Goal: Communication & Community: Answer question/provide support

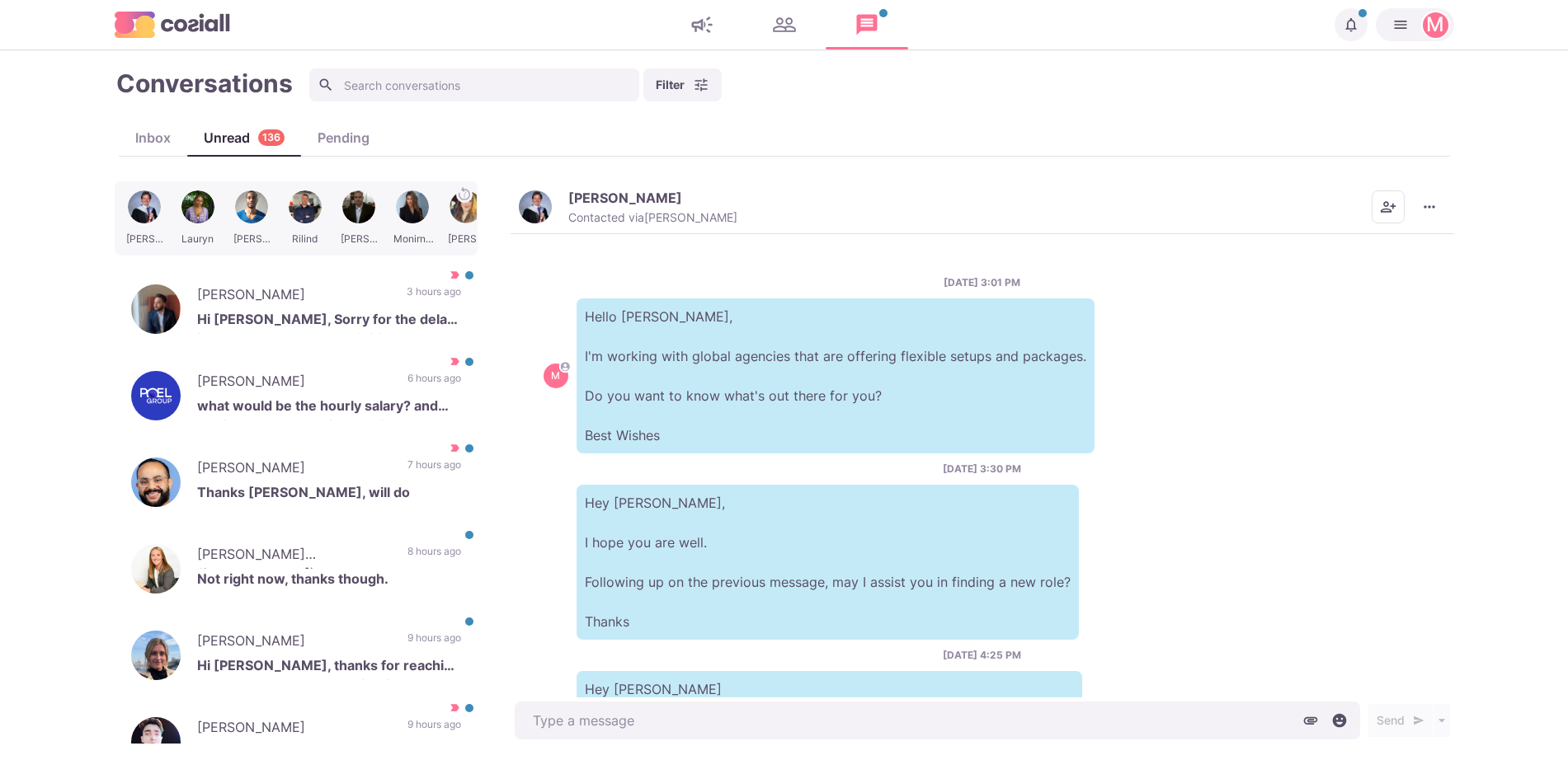
scroll to position [293, 0]
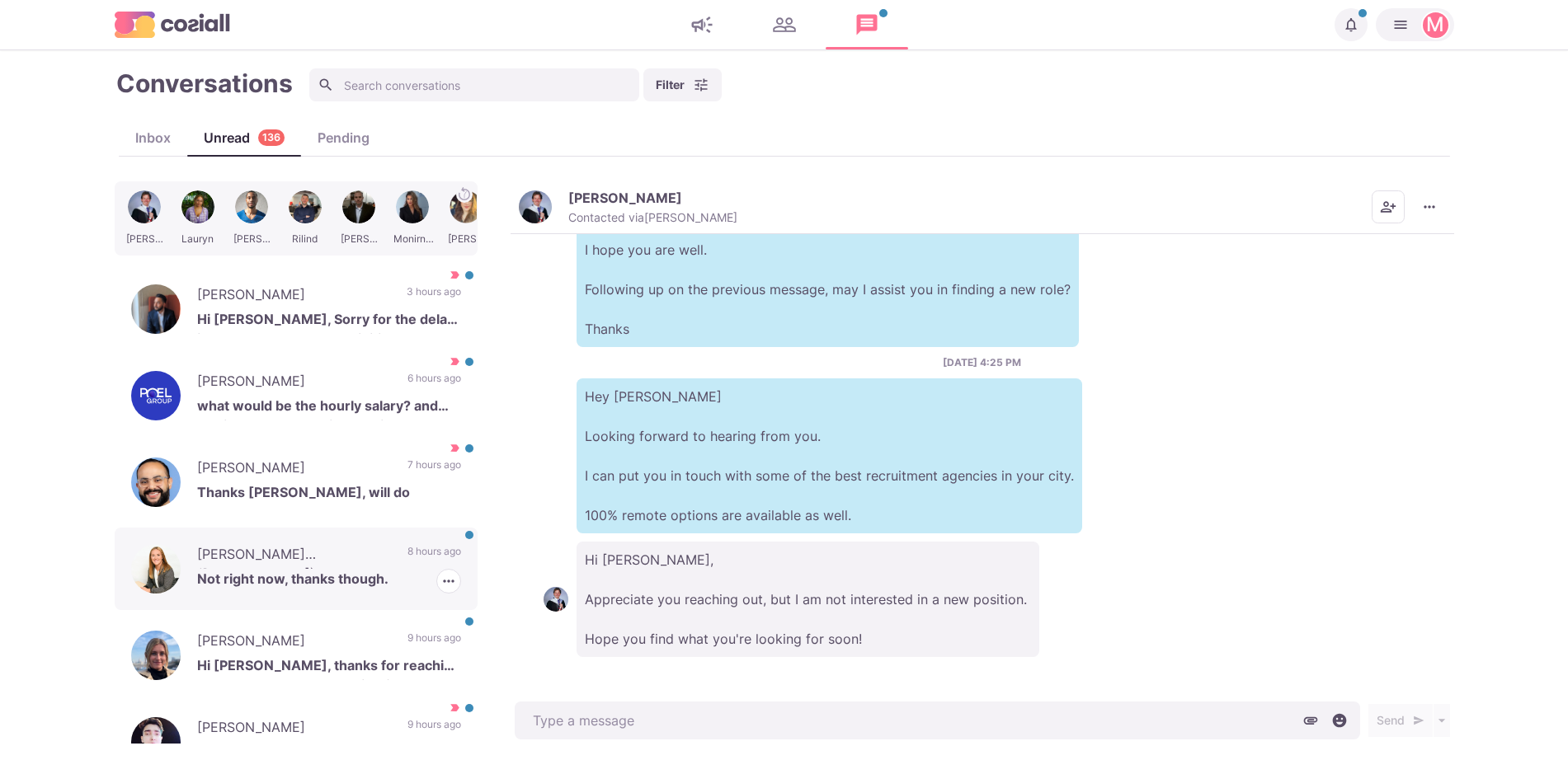
click at [329, 575] on p "Not right now, thanks though." at bounding box center [329, 581] width 264 height 25
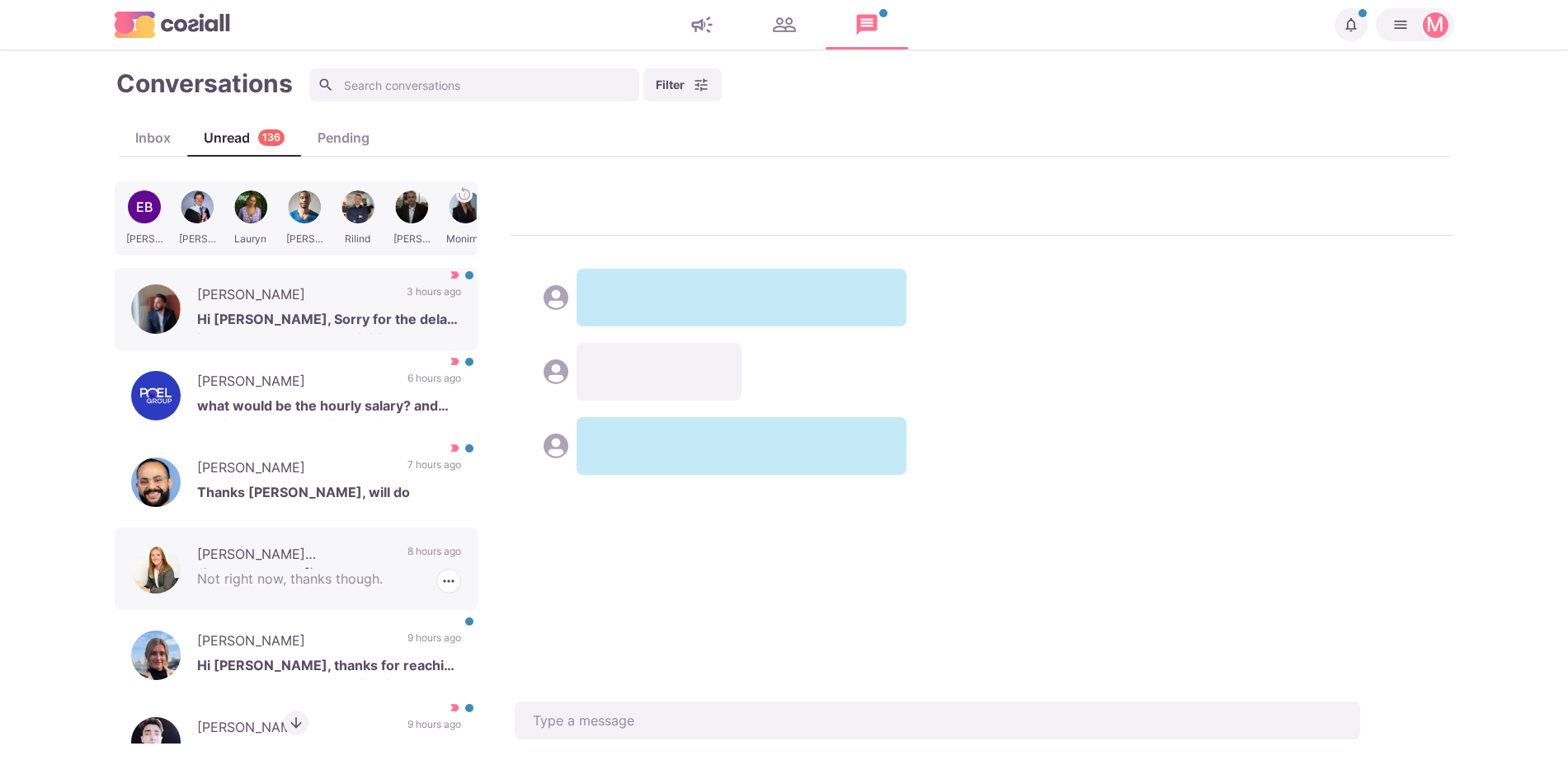
click at [323, 651] on p "[PERSON_NAME]" at bounding box center [293, 643] width 194 height 25
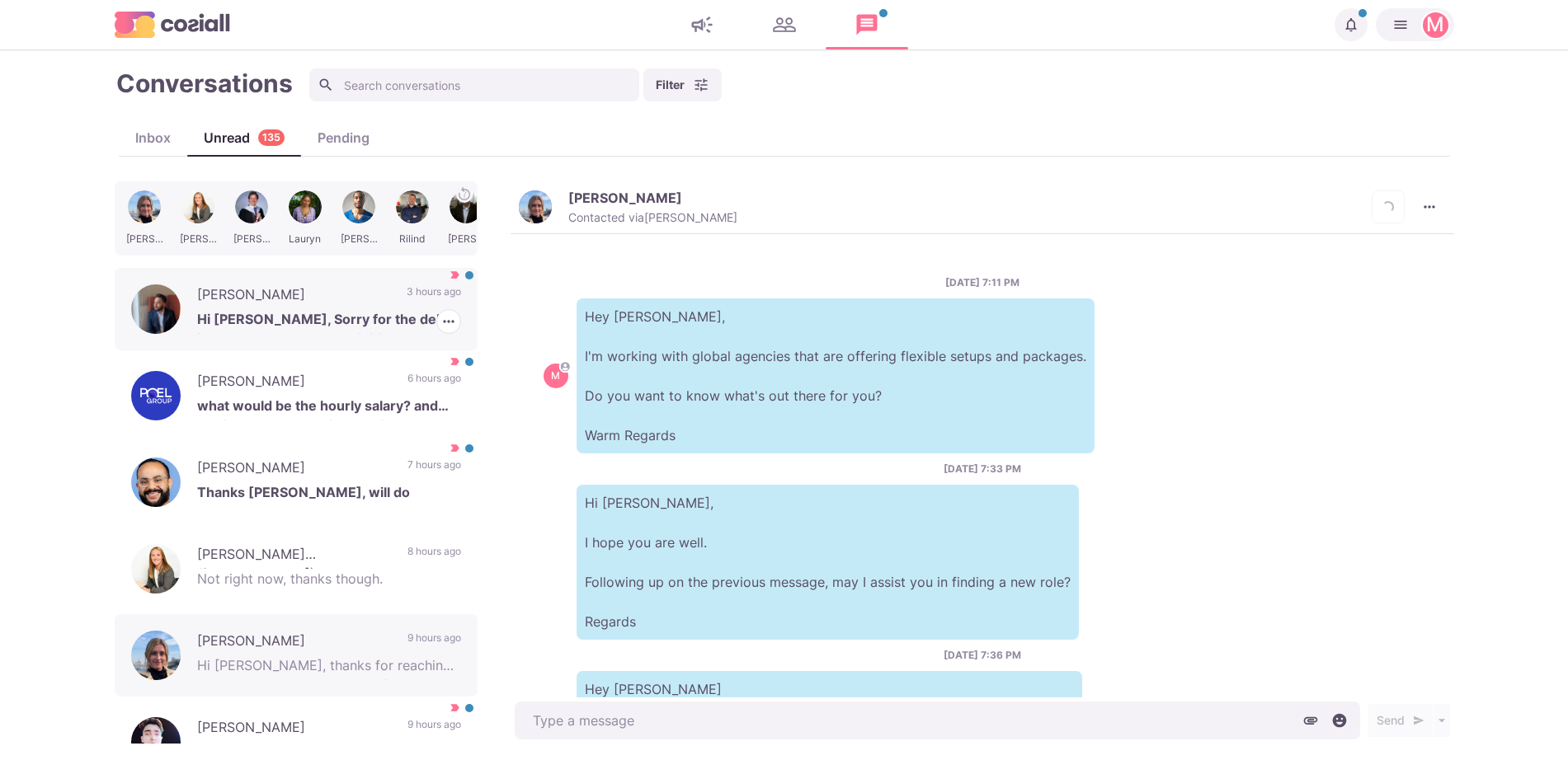
scroll to position [570, 0]
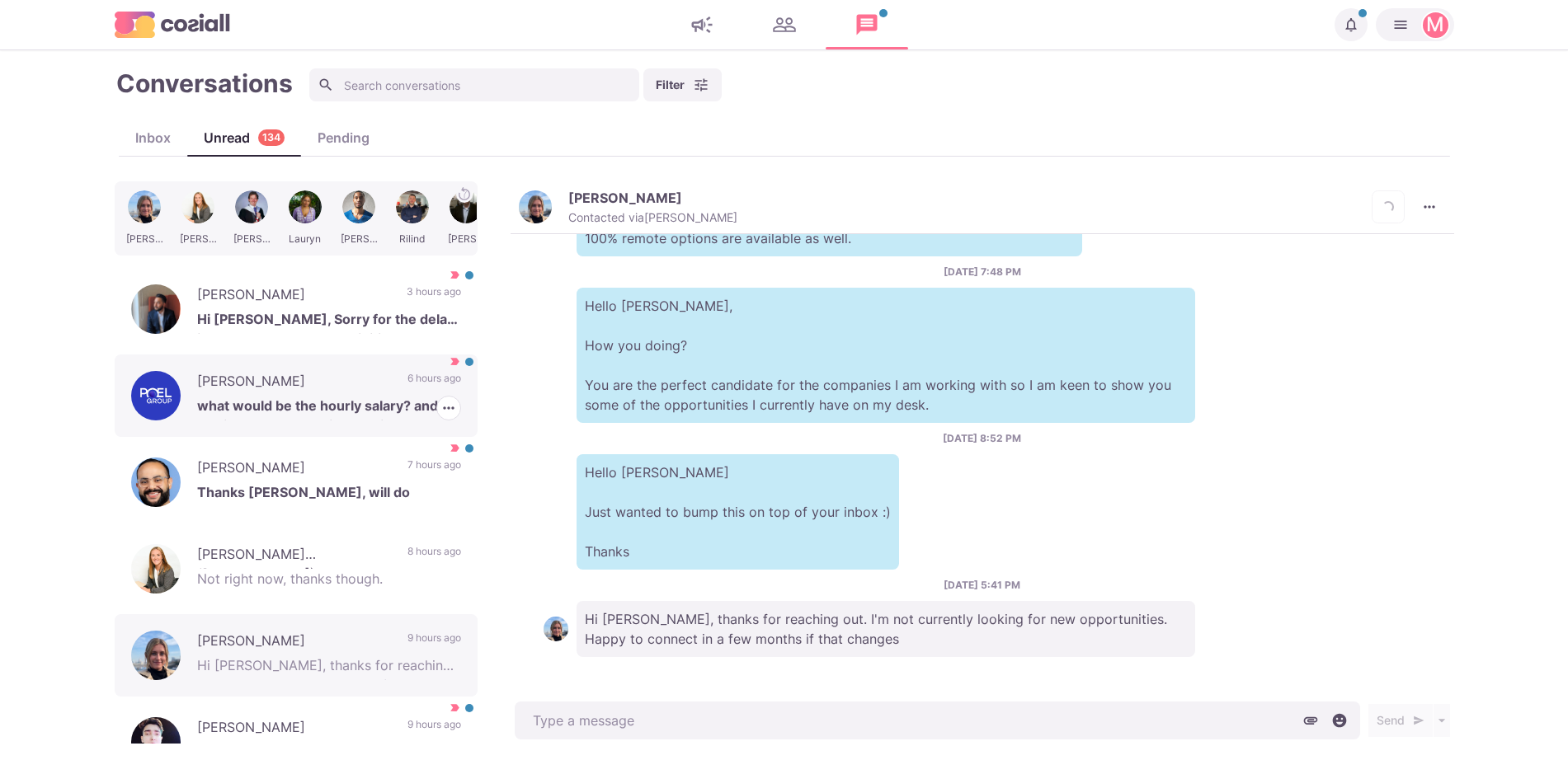
click at [369, 391] on p "[PERSON_NAME]" at bounding box center [293, 382] width 194 height 25
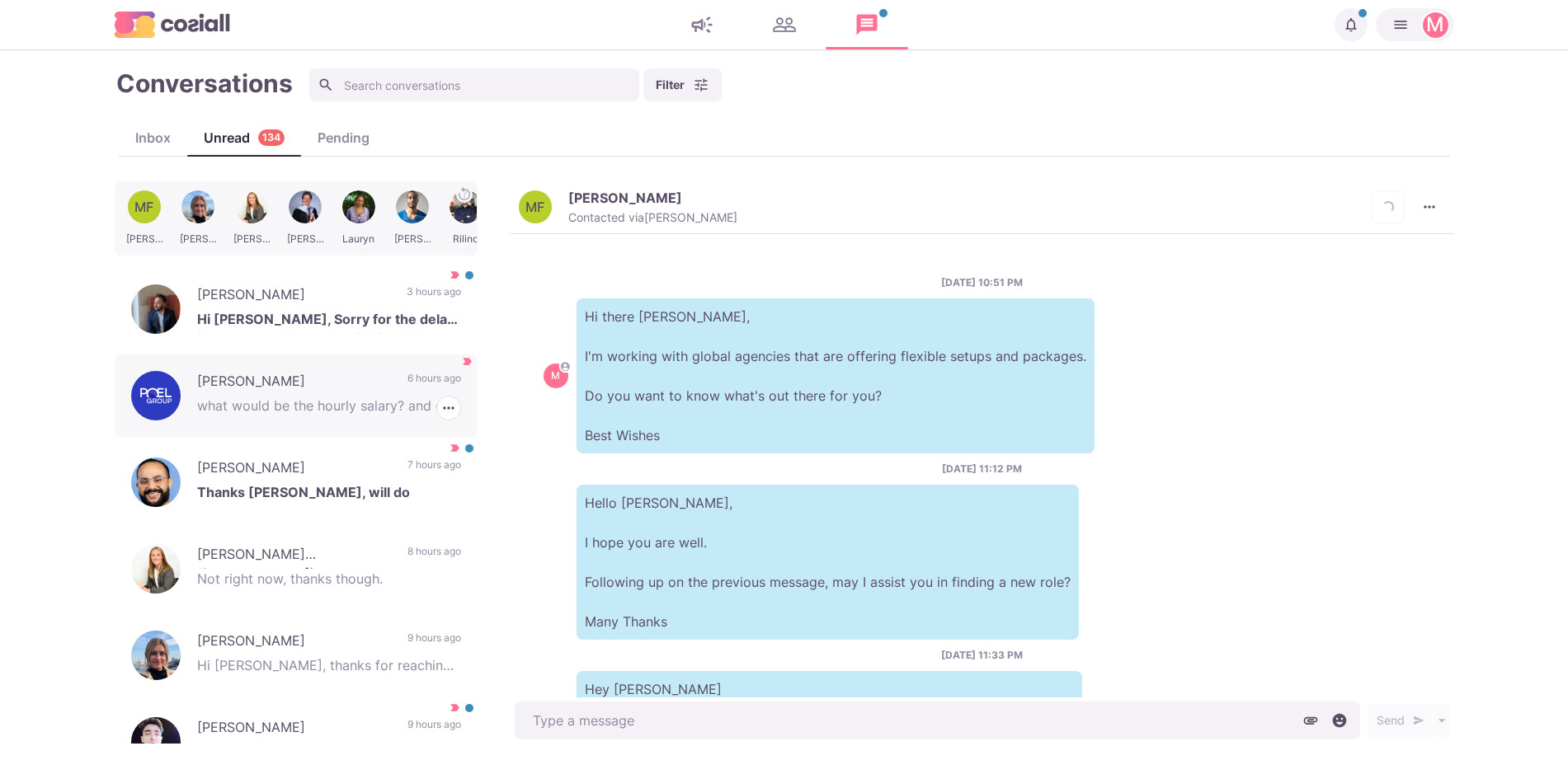
scroll to position [237, 0]
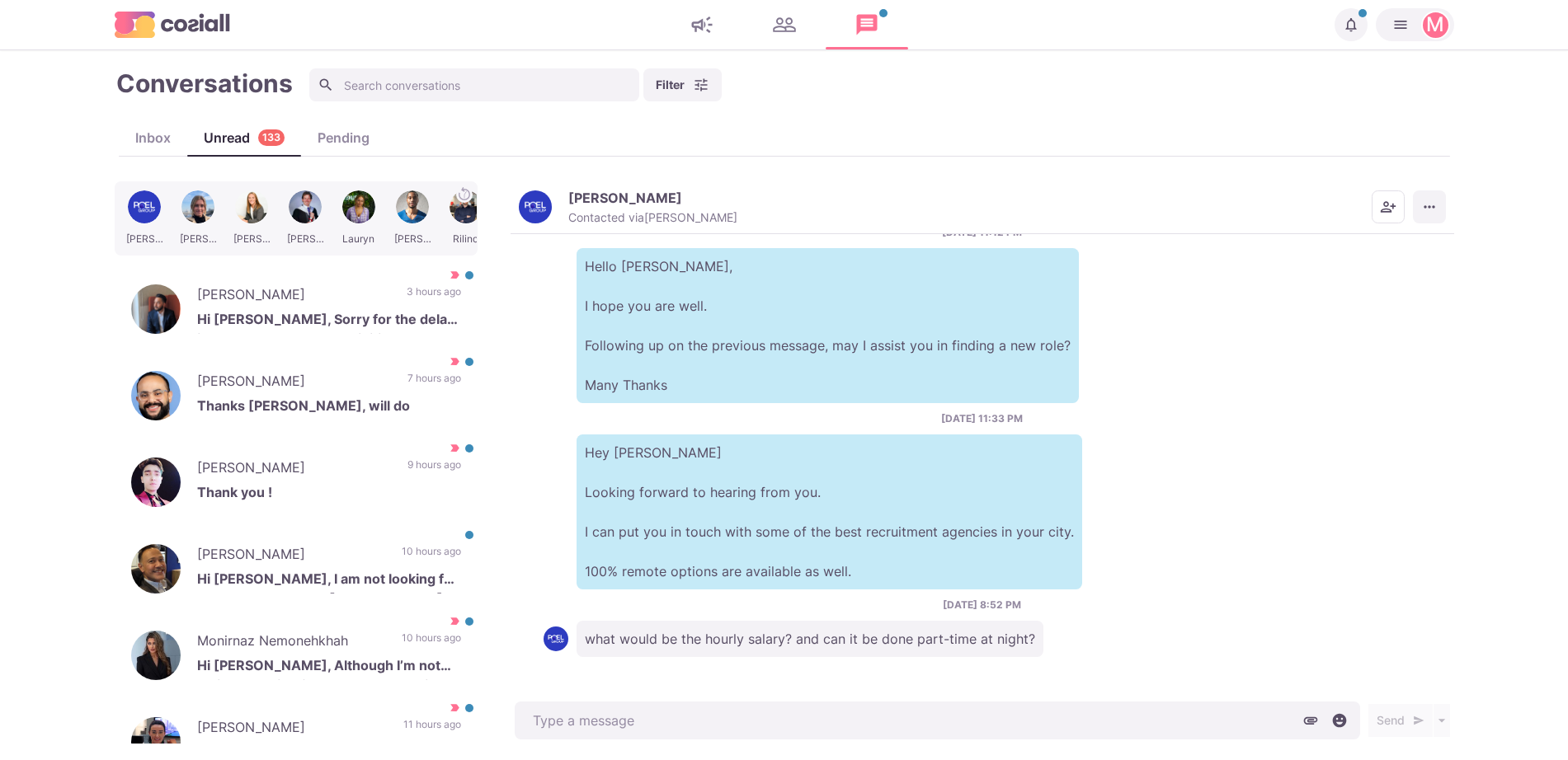
click at [1431, 217] on button "More menu" at bounding box center [1430, 207] width 33 height 33
click at [1353, 278] on button "Mark as Not Important" at bounding box center [1365, 273] width 160 height 26
click at [337, 562] on p "[PERSON_NAME]" at bounding box center [290, 556] width 188 height 25
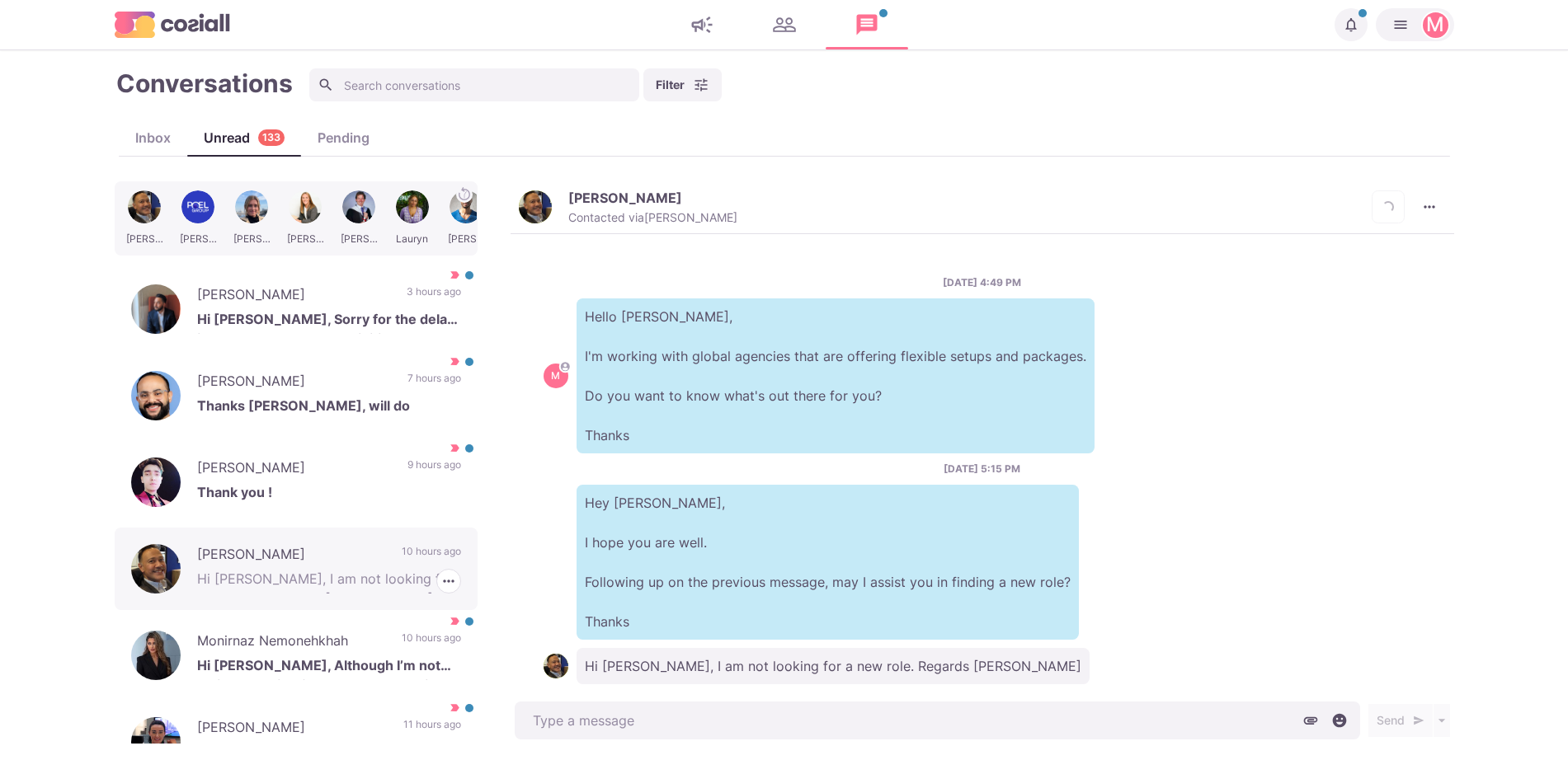
scroll to position [28, 0]
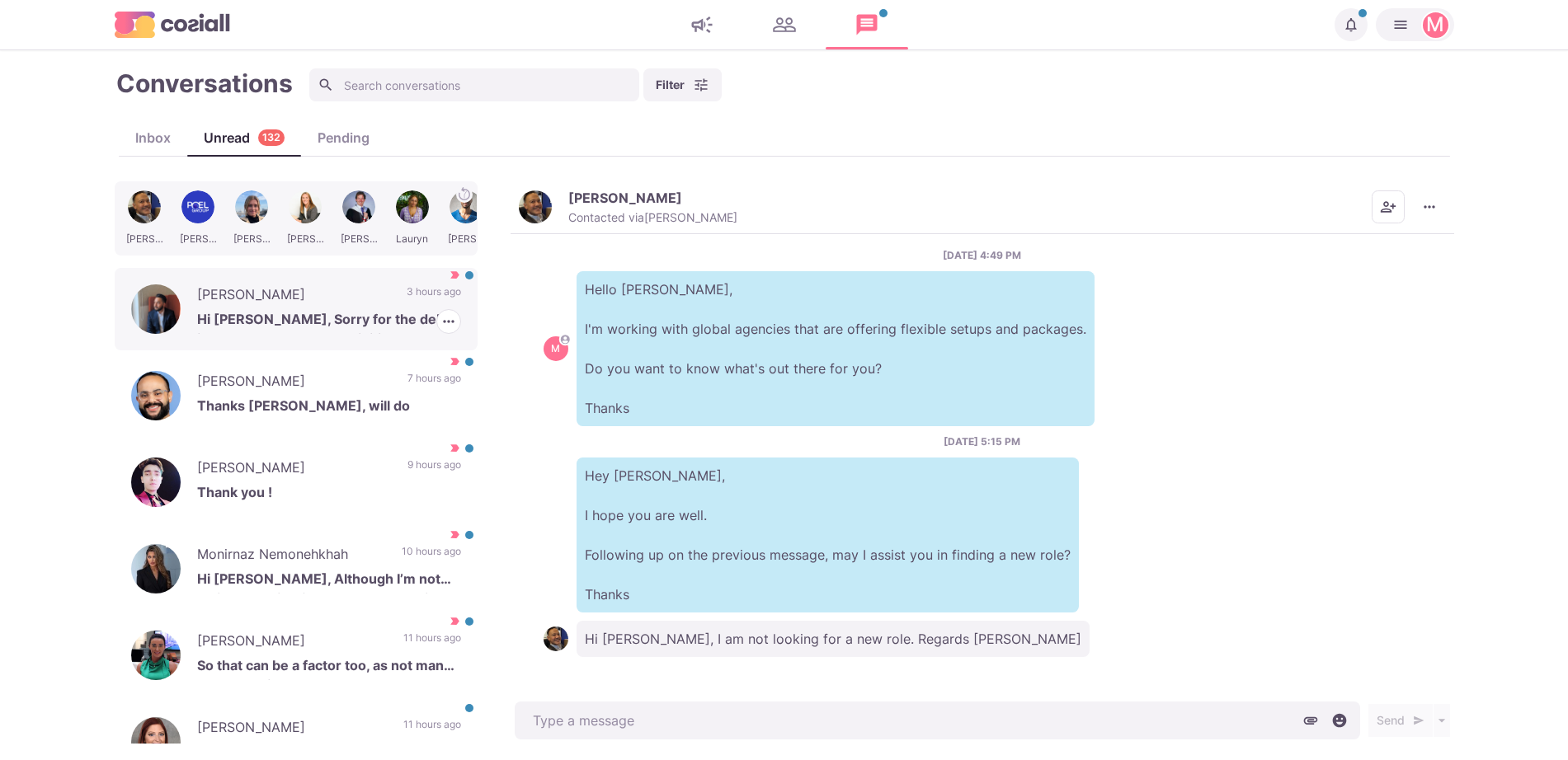
click at [384, 304] on div "[PERSON_NAME] Hi [PERSON_NAME], Sorry for the delay in my response, you had ini…" at bounding box center [296, 310] width 363 height 83
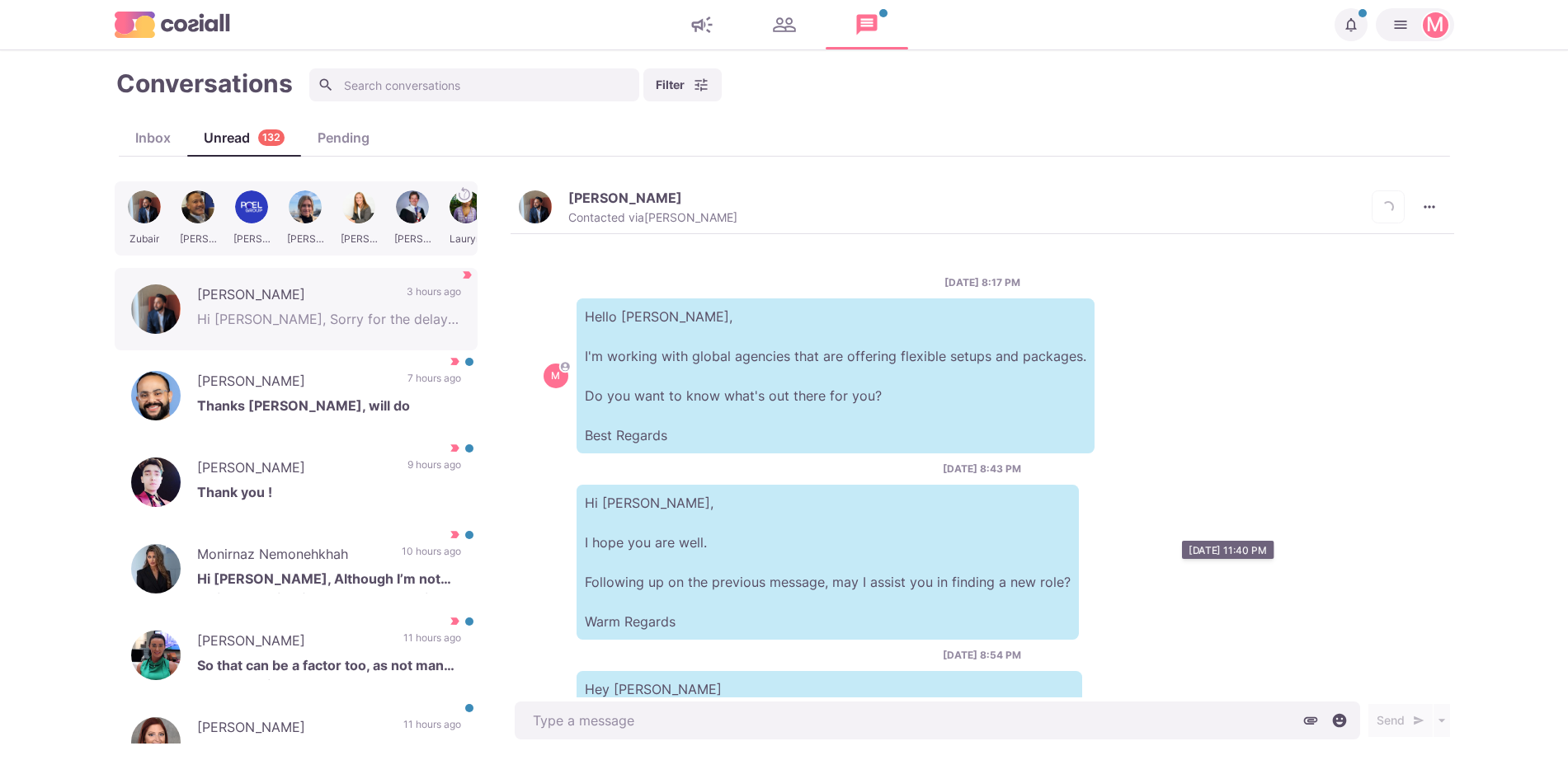
scroll to position [871, 0]
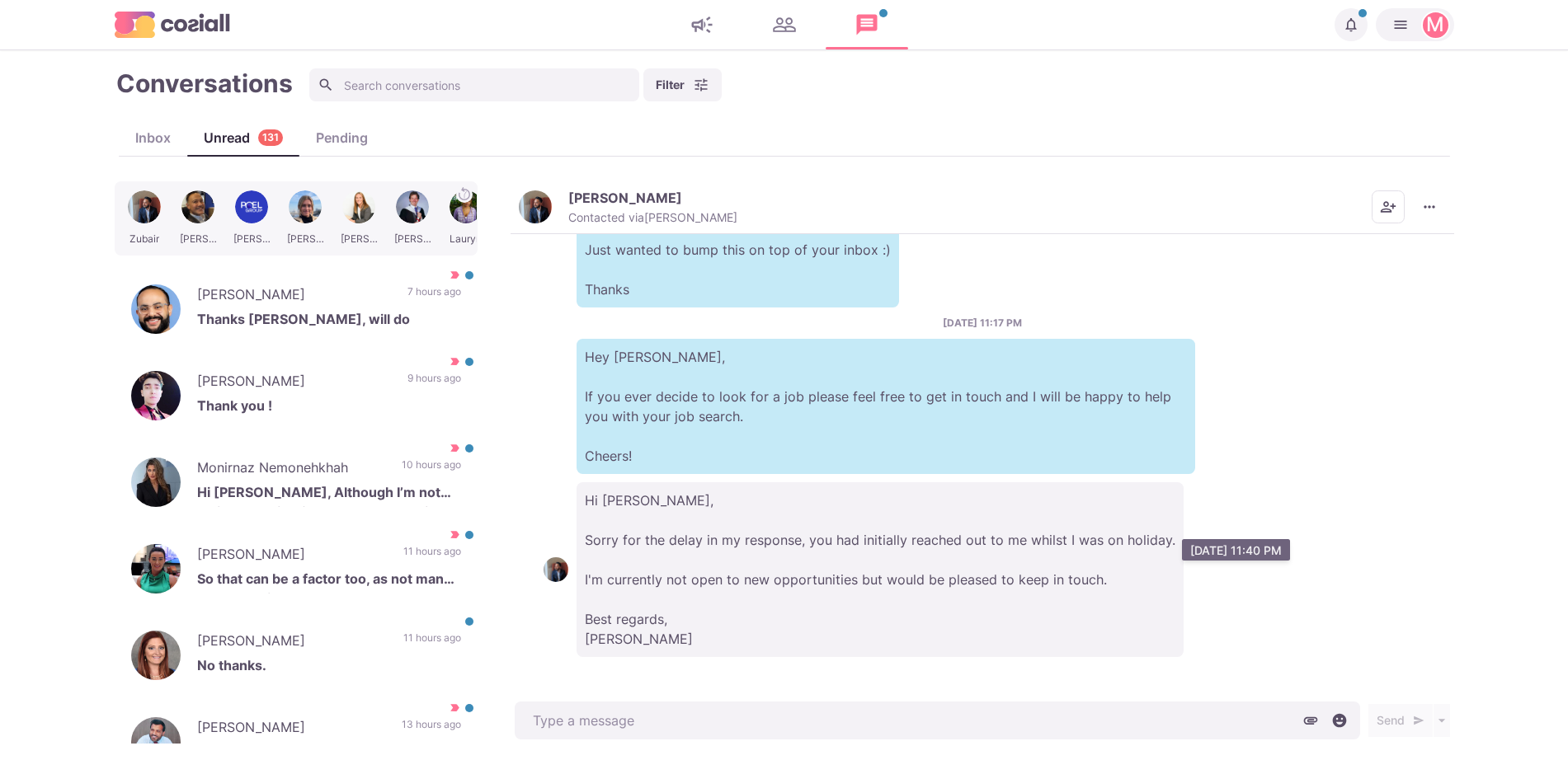
click at [1025, 487] on p "Hi [PERSON_NAME], Sorry for the delay in my response, you had initially reached…" at bounding box center [879, 570] width 607 height 175
click at [541, 201] on img "button" at bounding box center [536, 207] width 33 height 33
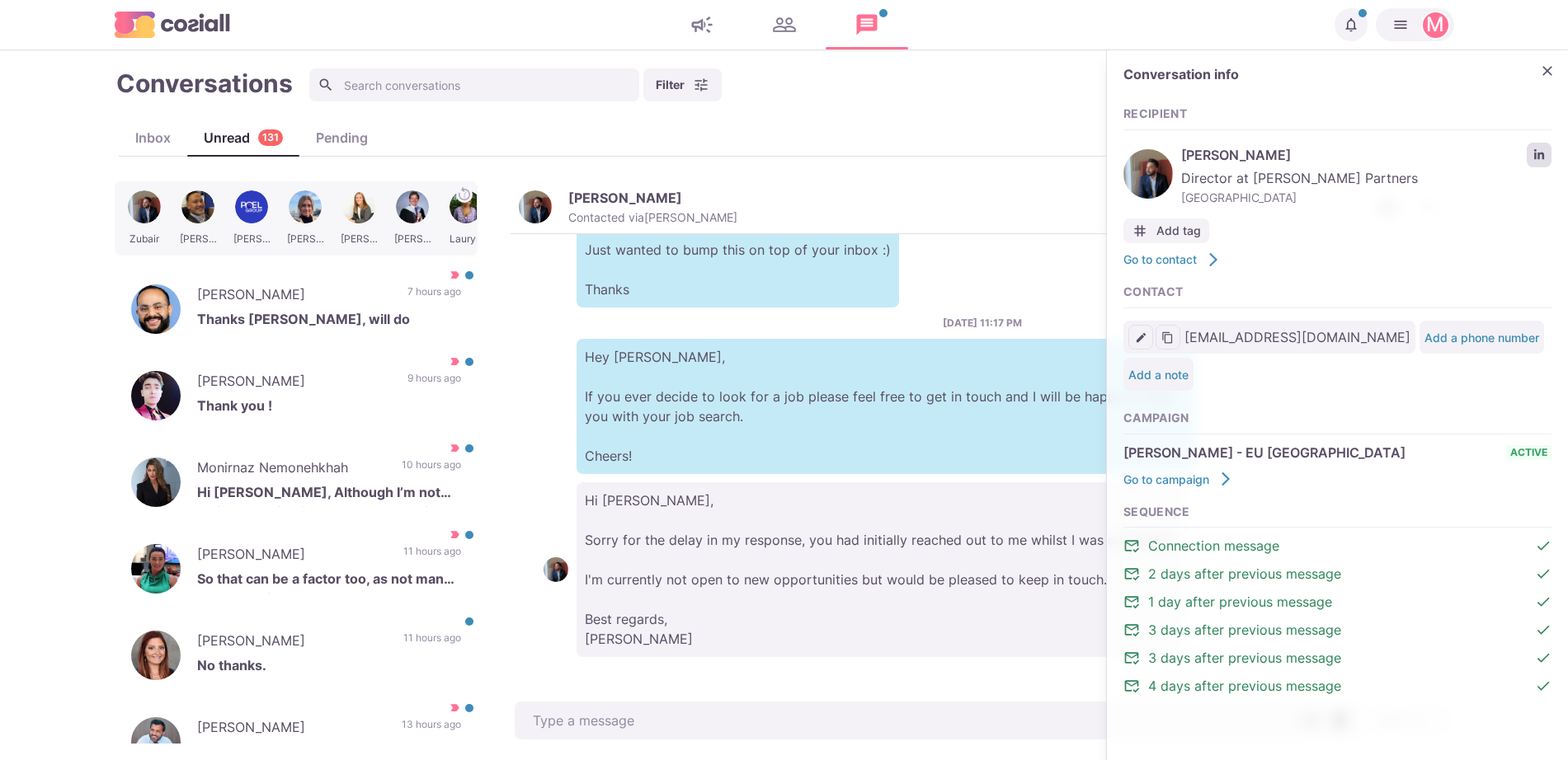
click at [1538, 150] on icon "LinkedIn profile link" at bounding box center [1539, 155] width 12 height 12
type textarea "x"
